Goal: Information Seeking & Learning: Learn about a topic

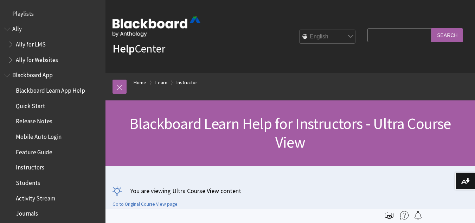
click at [394, 34] on input "Search Query" at bounding box center [400, 35] width 64 height 14
type input "faculty meeting"
click at [432, 28] on input "Search" at bounding box center [448, 35] width 32 height 14
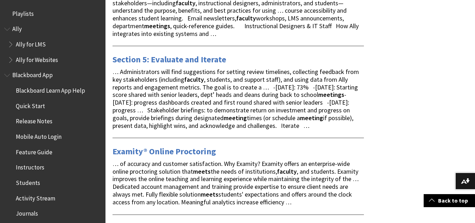
scroll to position [387, 0]
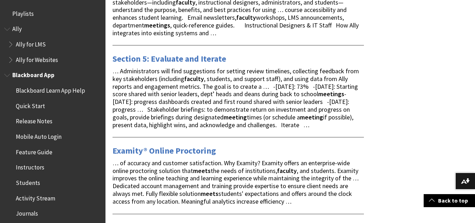
click at [26, 169] on span "Instructors" at bounding box center [30, 165] width 28 height 9
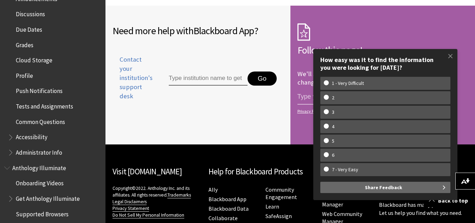
scroll to position [292, 0]
click at [43, 135] on span "Accessibility" at bounding box center [32, 135] width 32 height 9
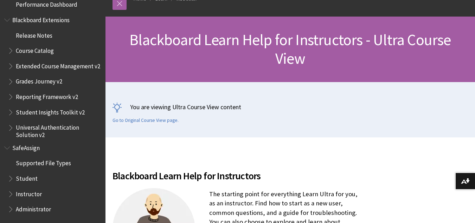
scroll to position [141, 0]
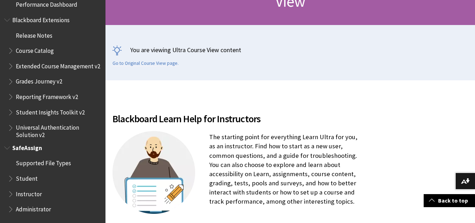
click at [31, 194] on span "Instructor" at bounding box center [29, 192] width 26 height 9
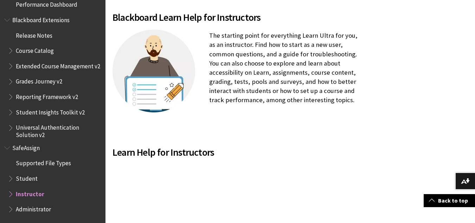
scroll to position [246, 0]
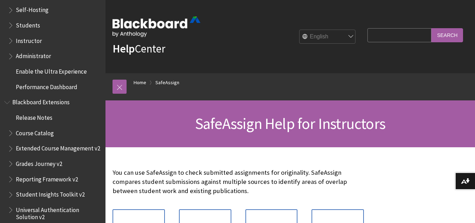
scroll to position [667, 0]
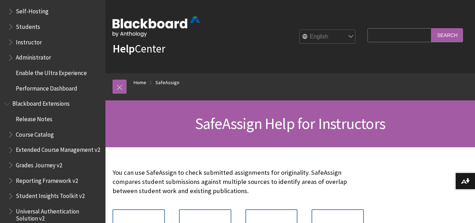
click at [23, 43] on span "Instructor" at bounding box center [29, 40] width 26 height 9
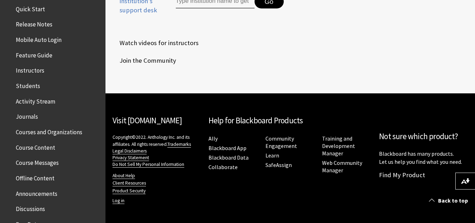
scroll to position [95, 0]
